Goal: Information Seeking & Learning: Learn about a topic

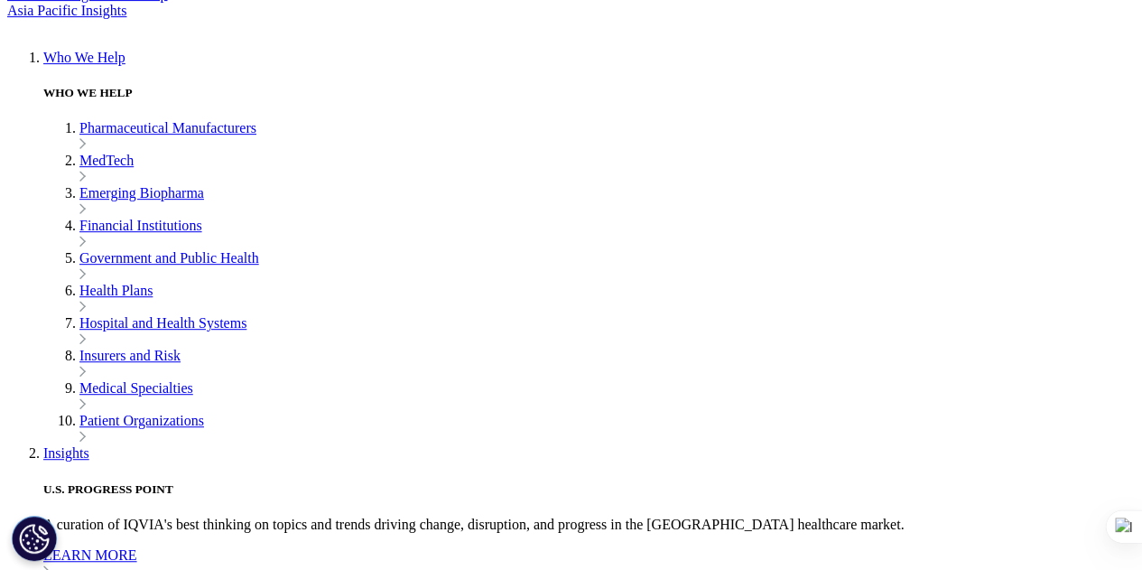
scroll to position [3823, 0]
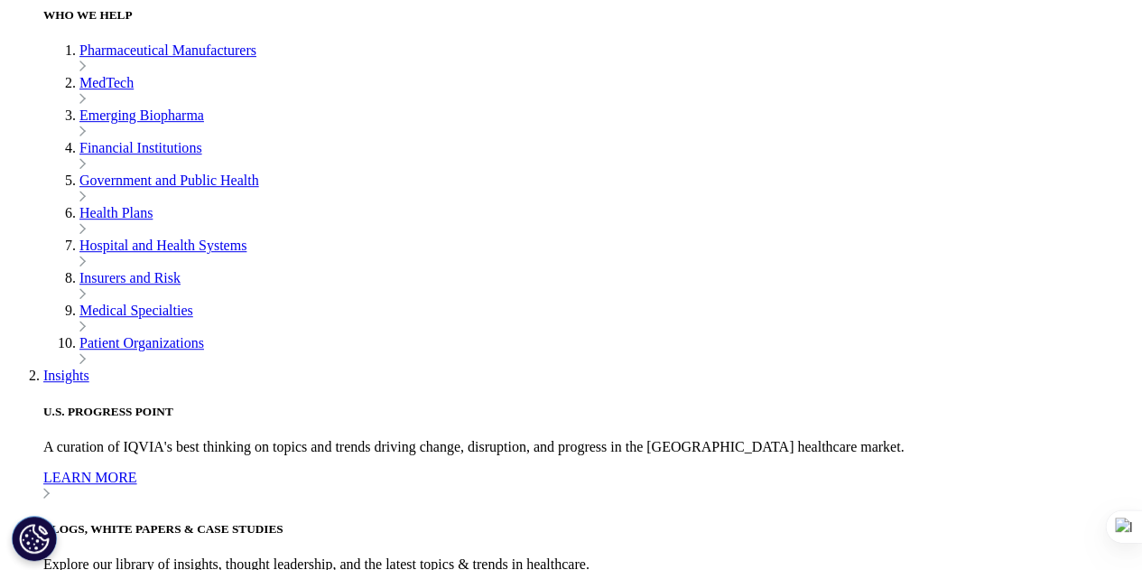
drag, startPoint x: 215, startPoint y: 241, endPoint x: 991, endPoint y: 339, distance: 782.4
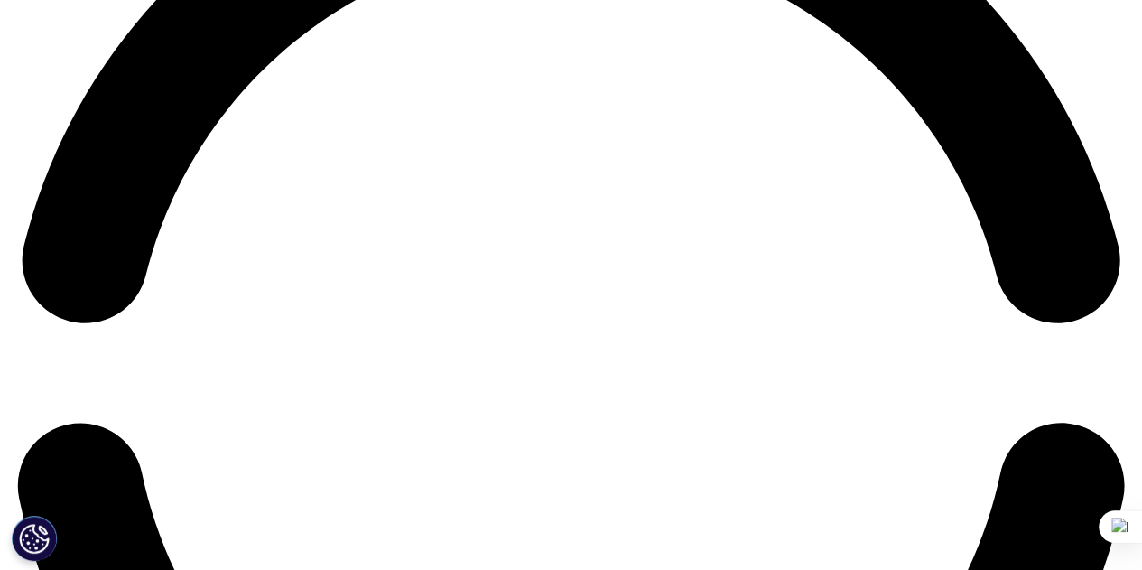
scroll to position [2294, 0]
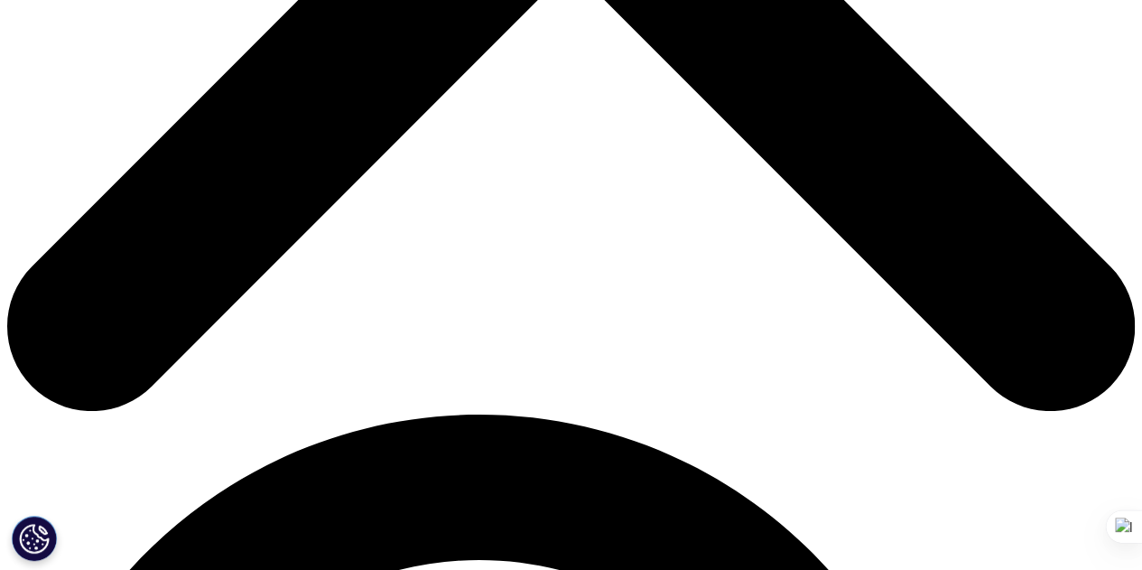
scroll to position [762, 0]
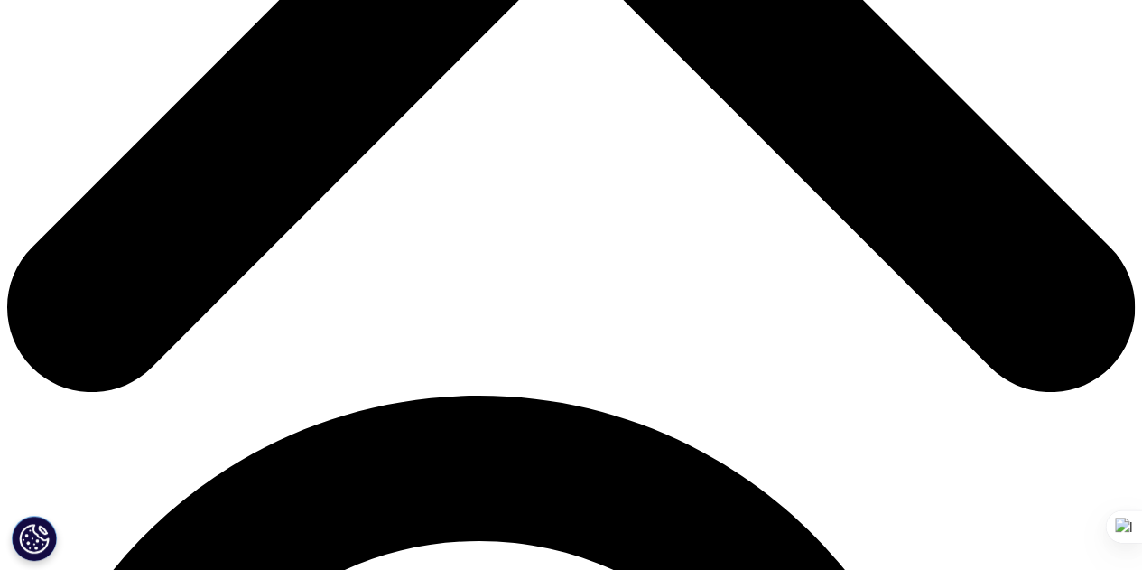
drag, startPoint x: 848, startPoint y: 512, endPoint x: 188, endPoint y: 161, distance: 747.4
copy div "This is the first blog in a four-part series that explores the value of artific…"
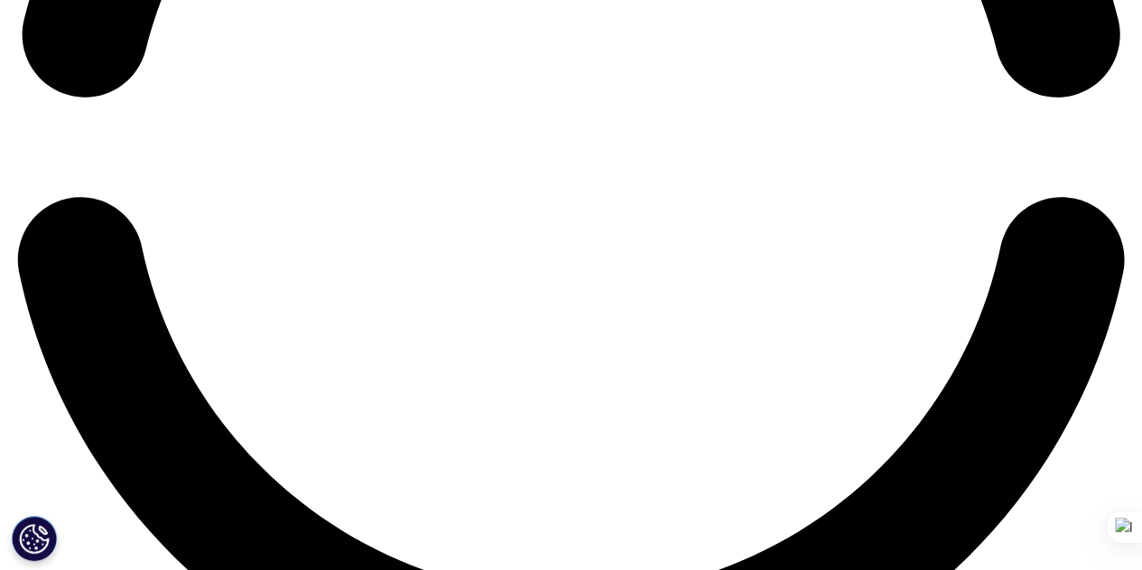
scroll to position [2758, 0]
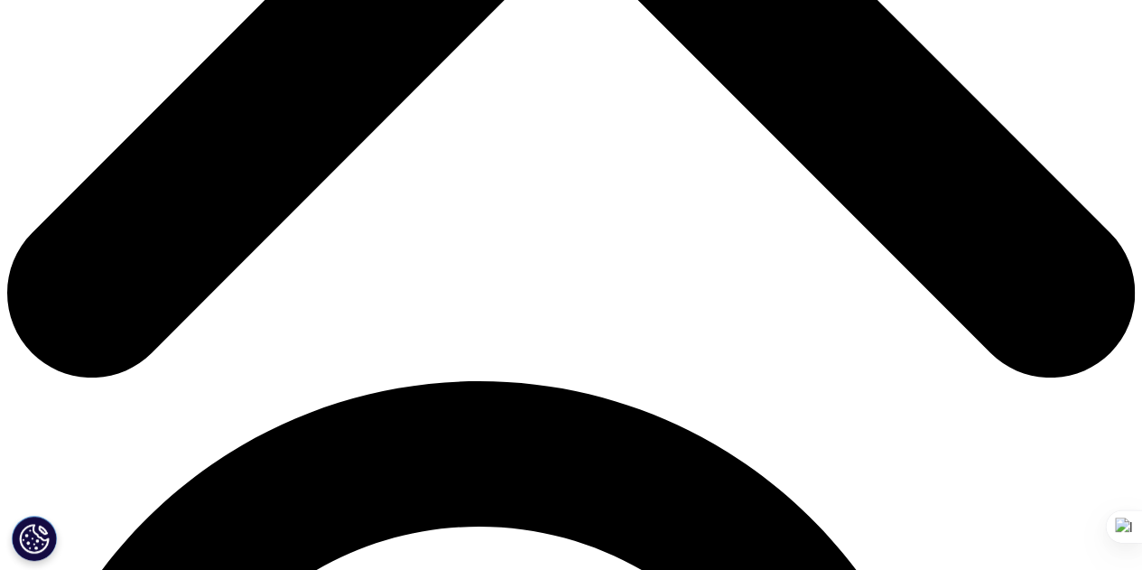
scroll to position [782, 0]
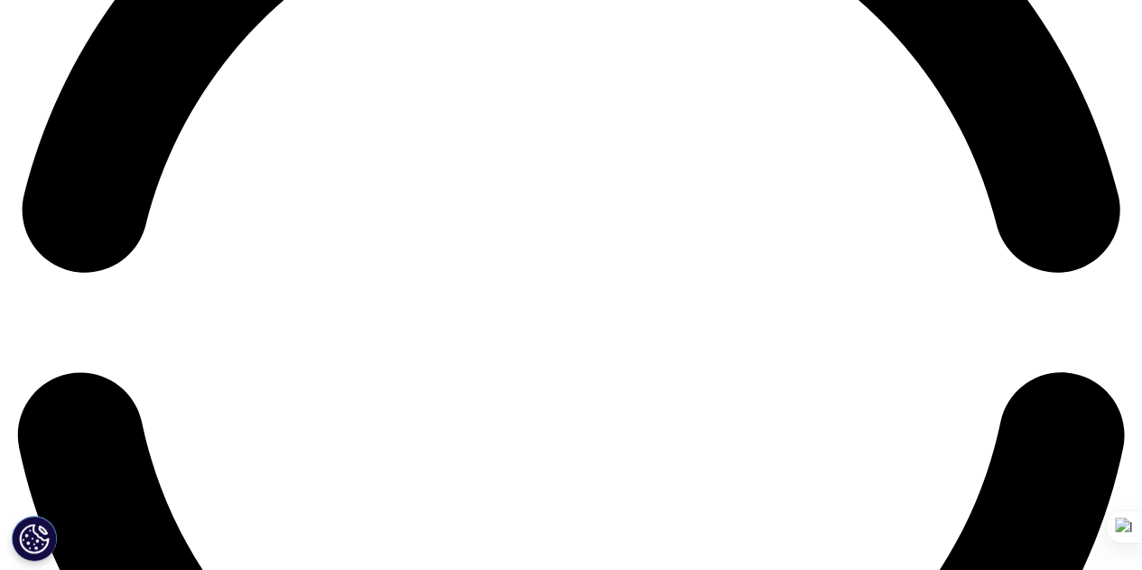
scroll to position [2502, 0]
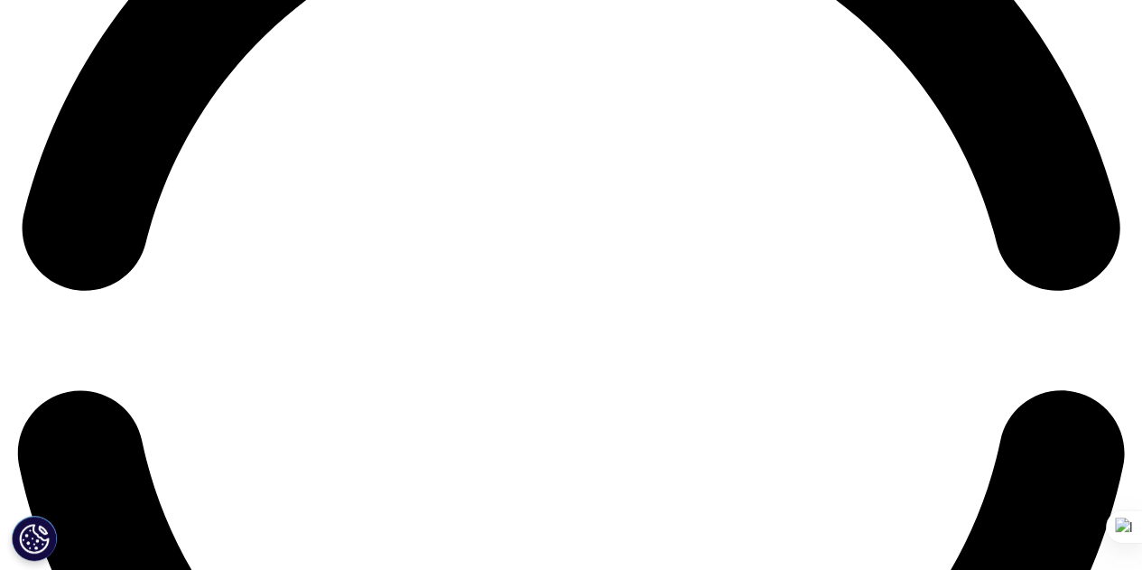
drag, startPoint x: 217, startPoint y: 129, endPoint x: 902, endPoint y: 72, distance: 687.4
copy div "In part two of this blog series, we outline the steps for successful artificial…"
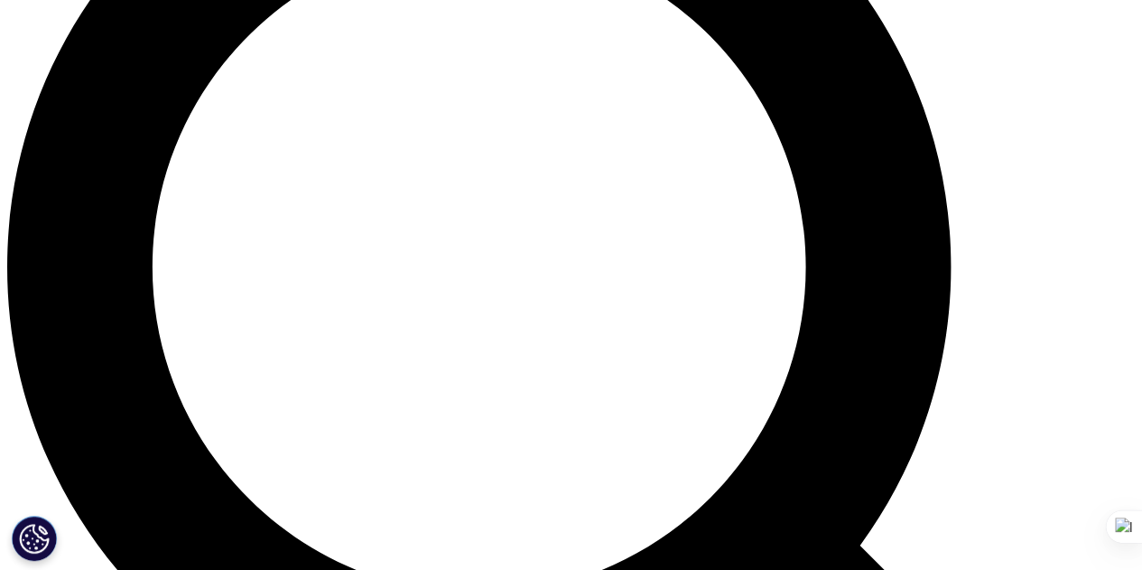
scroll to position [1394, 0]
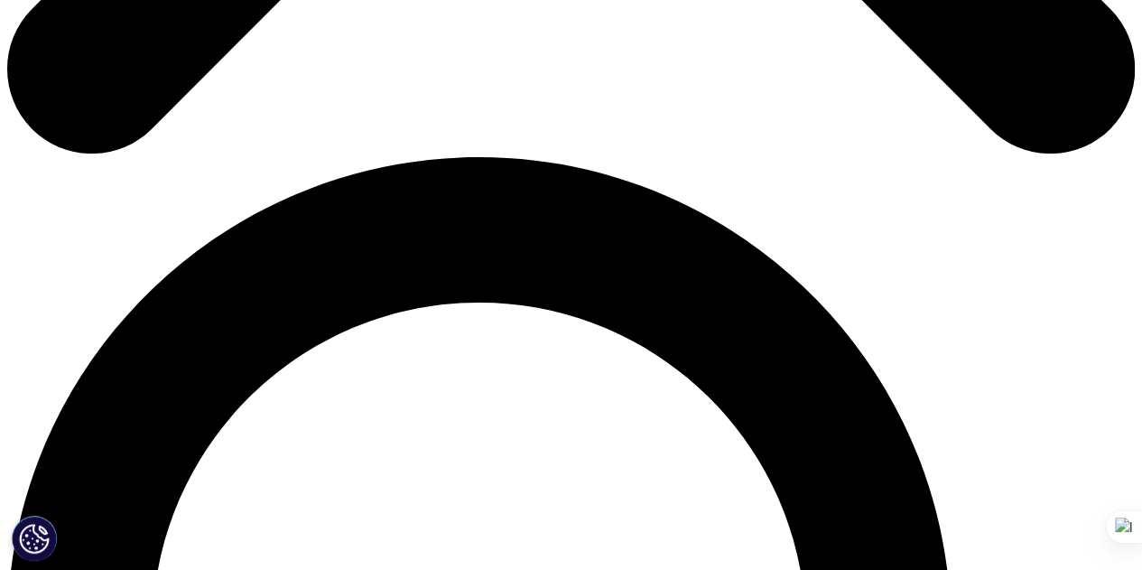
scroll to position [997, 0]
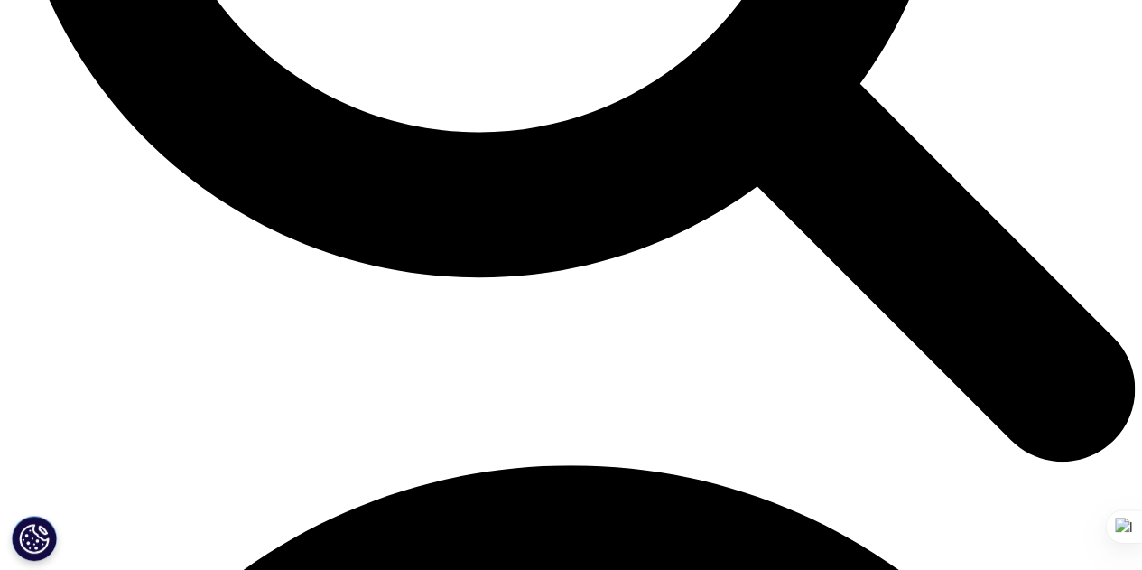
scroll to position [1839, 0]
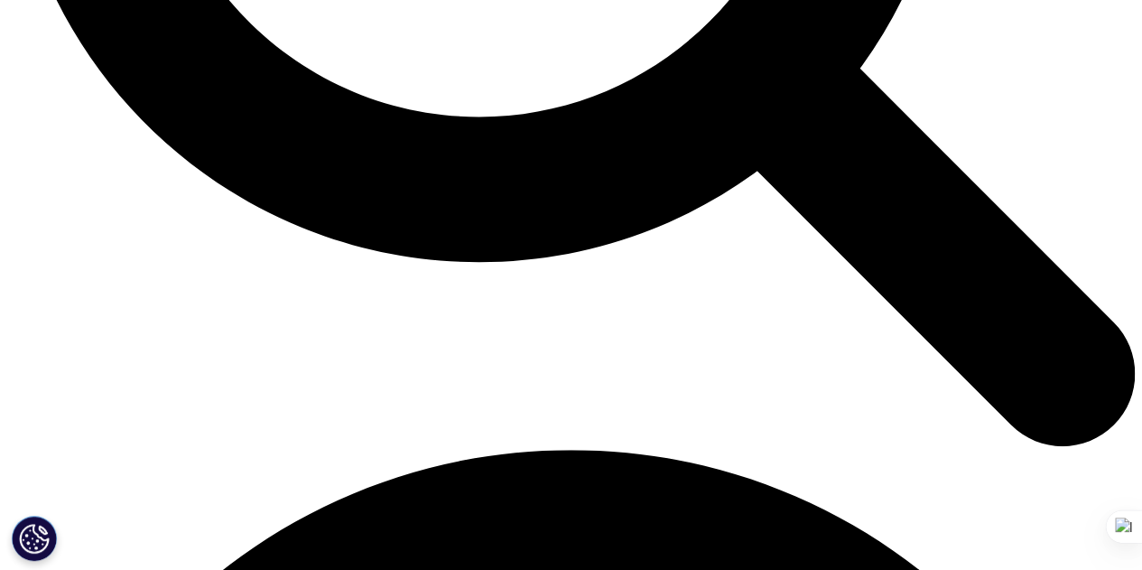
drag, startPoint x: 226, startPoint y: 62, endPoint x: 838, endPoint y: 499, distance: 751.9
copy div "How patient organizations can help overcome barriers With their extensive netwo…"
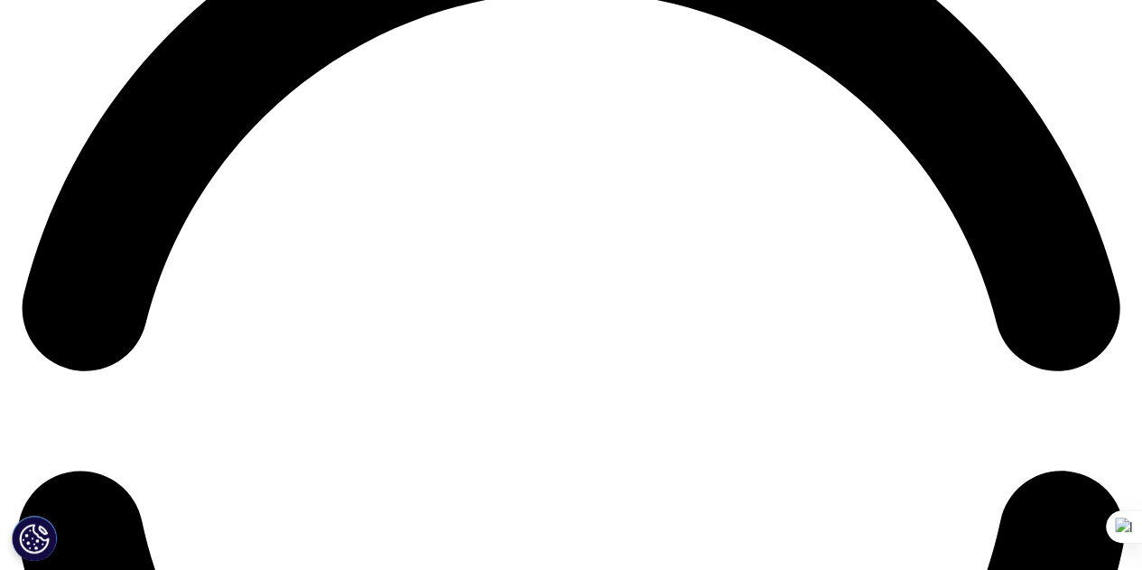
scroll to position [2581, 0]
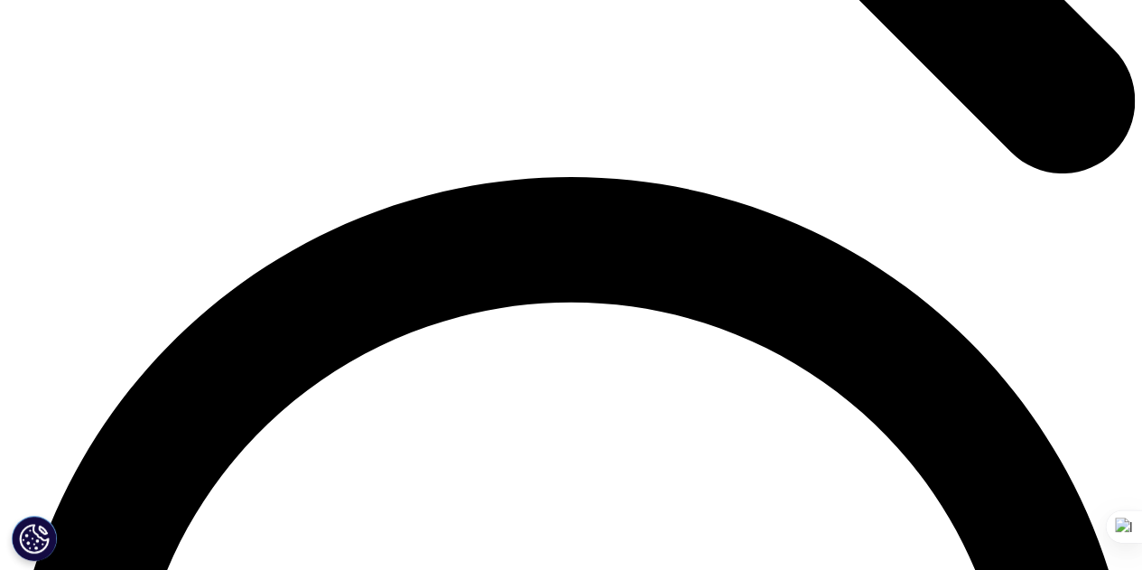
scroll to position [1971, 0]
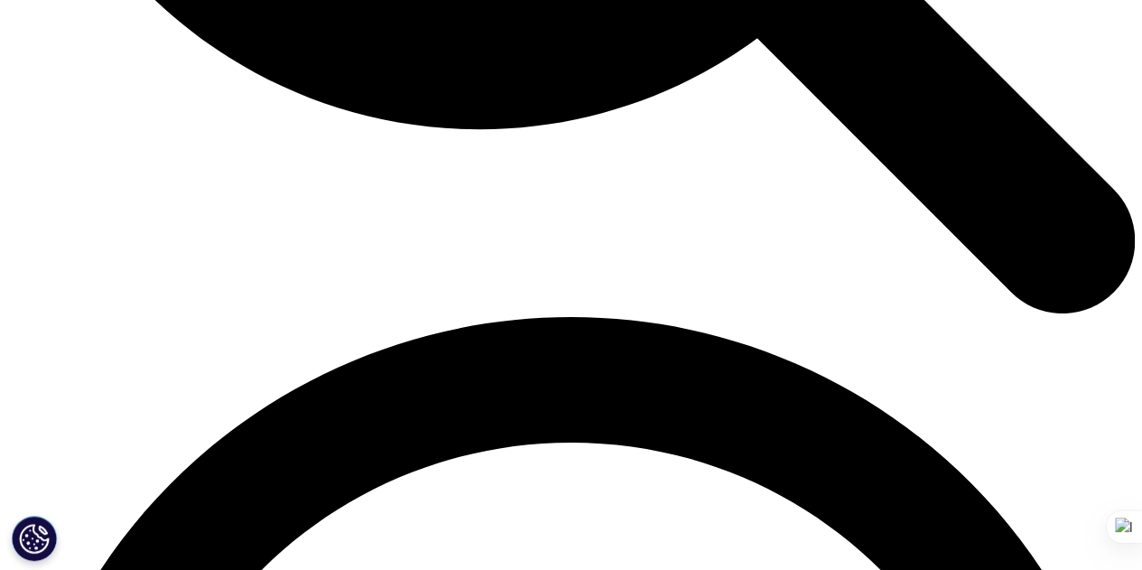
drag, startPoint x: 225, startPoint y: 174, endPoint x: 845, endPoint y: 158, distance: 620.3
copy div "Example of a patient advocacy organization supporting artificial intelligence (…"
